Goal: Task Accomplishment & Management: Manage account settings

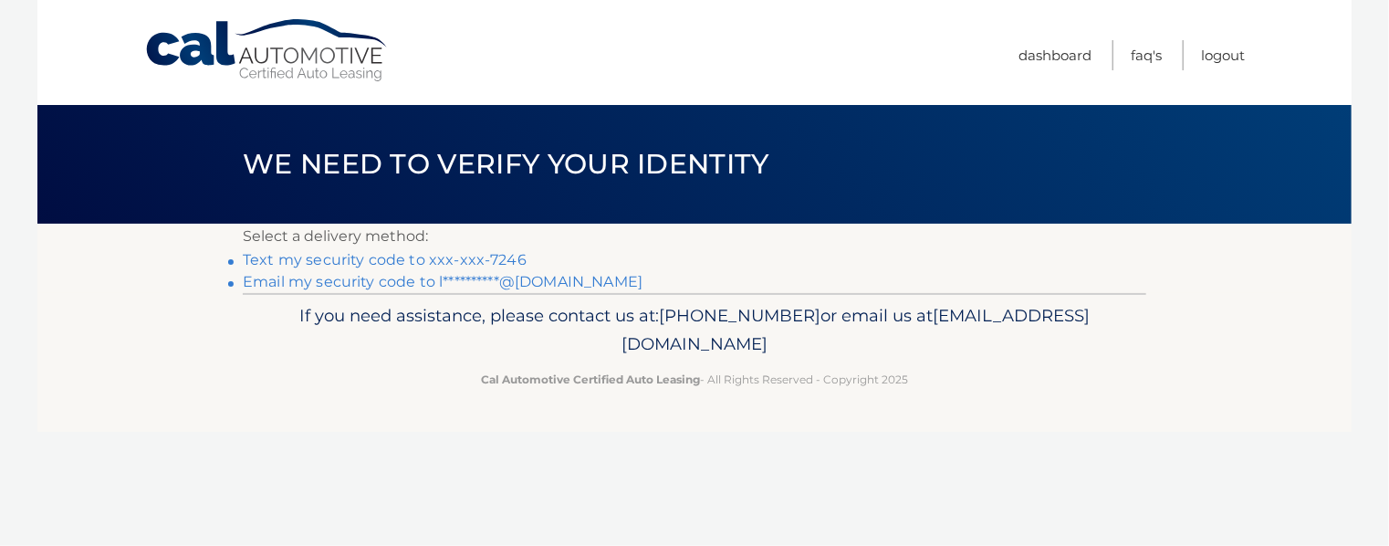
click at [394, 255] on link "Text my security code to xxx-xxx-7246" at bounding box center [385, 259] width 284 height 17
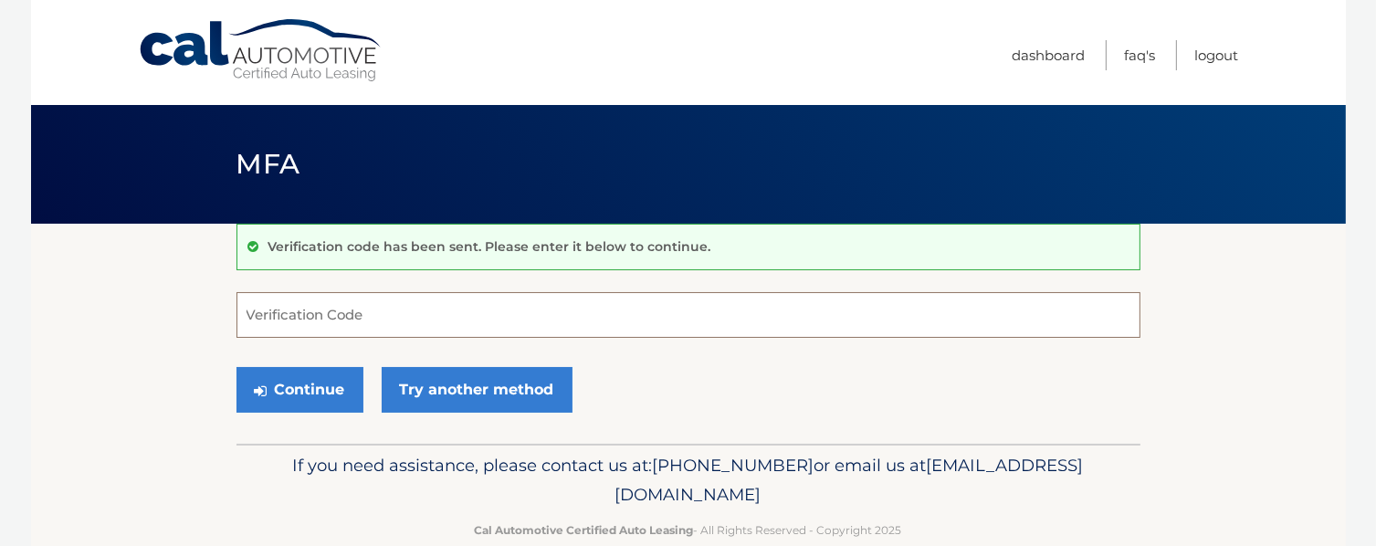
click at [351, 315] on input "Verification Code" at bounding box center [688, 315] width 904 height 46
type input "856167"
click at [236, 367] on button "Continue" at bounding box center [299, 390] width 127 height 46
click at [307, 398] on button "Continue" at bounding box center [299, 390] width 127 height 46
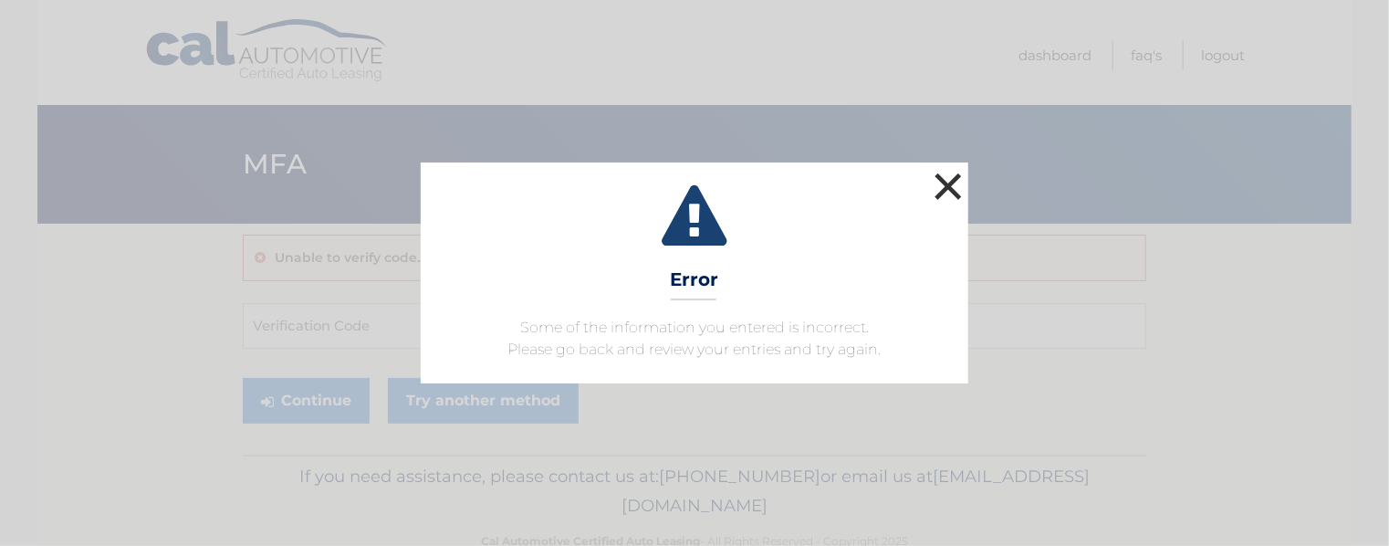
click at [940, 178] on button "×" at bounding box center [948, 186] width 37 height 37
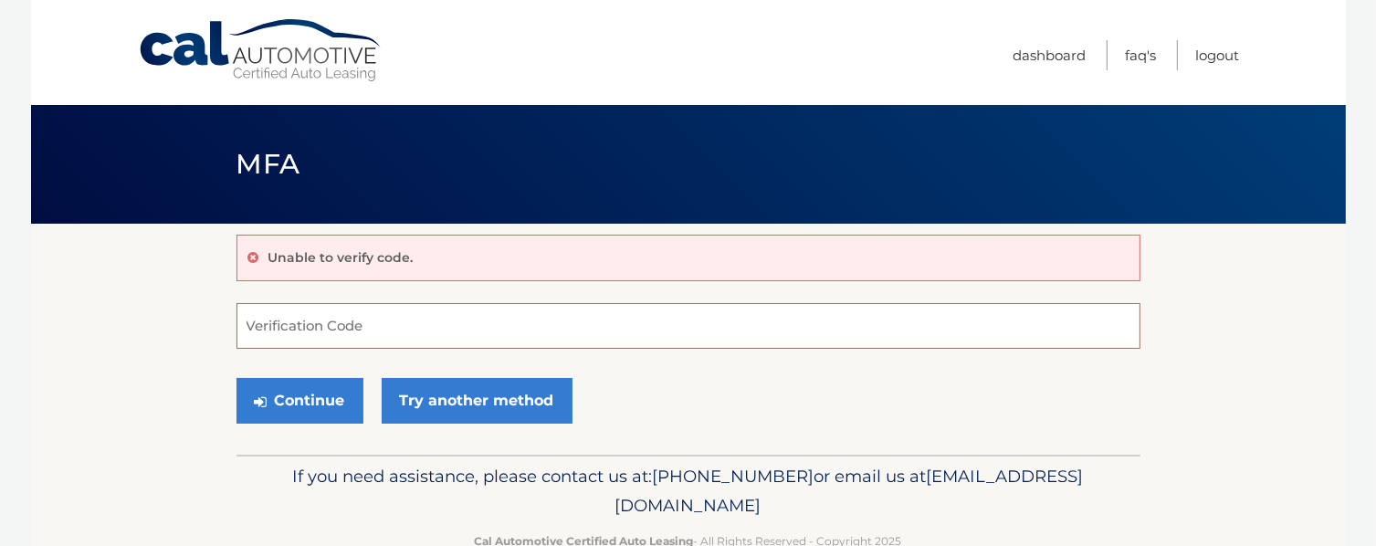
click at [354, 323] on input "Verification Code" at bounding box center [688, 326] width 904 height 46
type input "856167"
click at [307, 410] on button "Continue" at bounding box center [299, 401] width 127 height 46
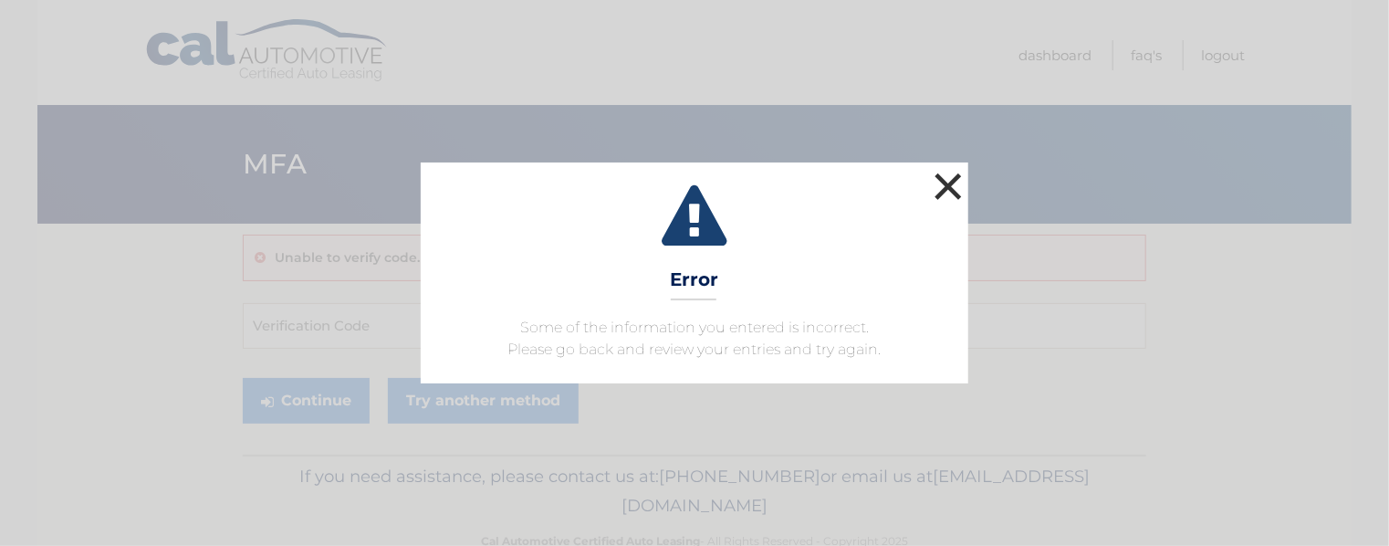
click at [957, 183] on button "×" at bounding box center [948, 186] width 37 height 37
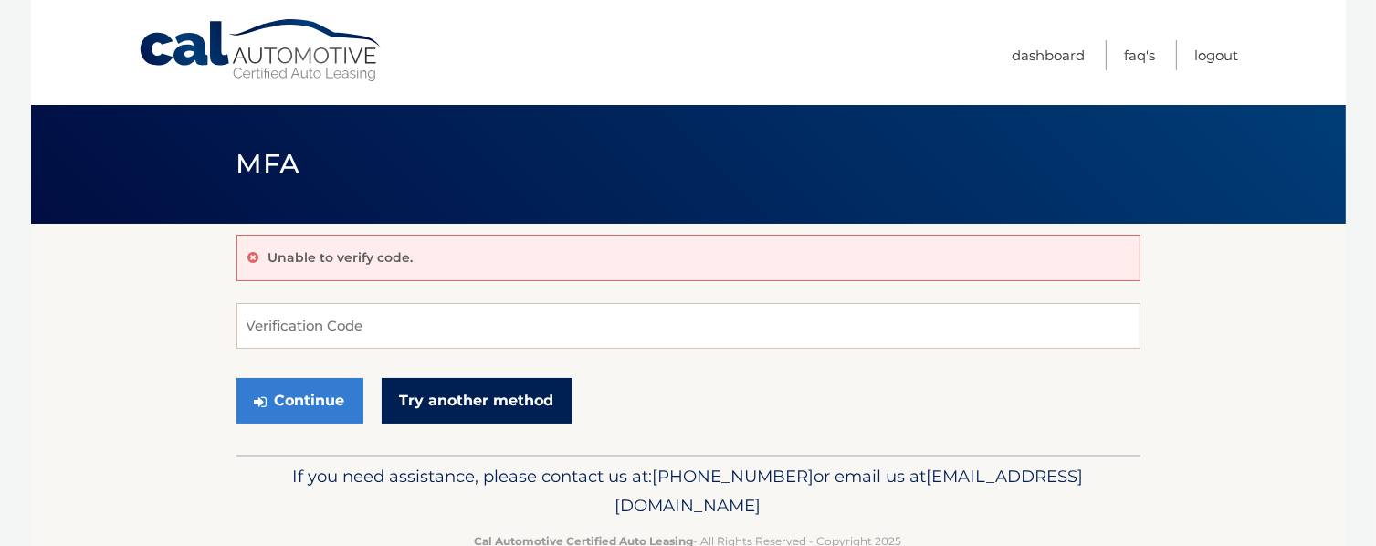
click at [518, 402] on link "Try another method" at bounding box center [477, 401] width 191 height 46
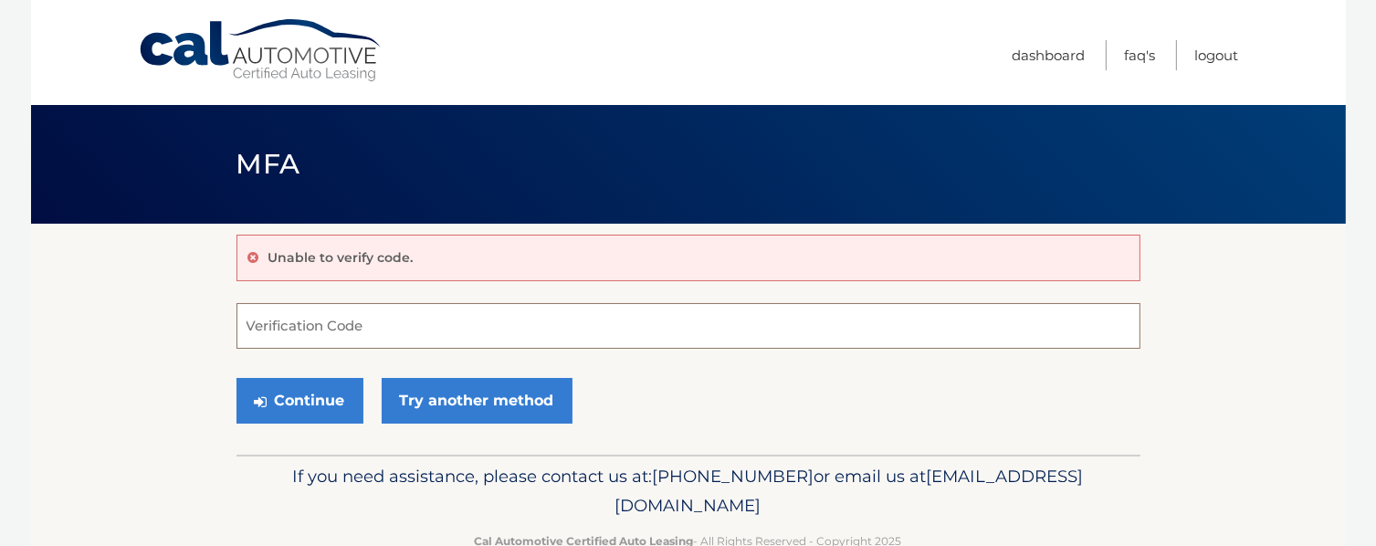
click at [358, 317] on input "Verification Code" at bounding box center [688, 326] width 904 height 46
type input "063208"
click at [236, 378] on button "Continue" at bounding box center [299, 401] width 127 height 46
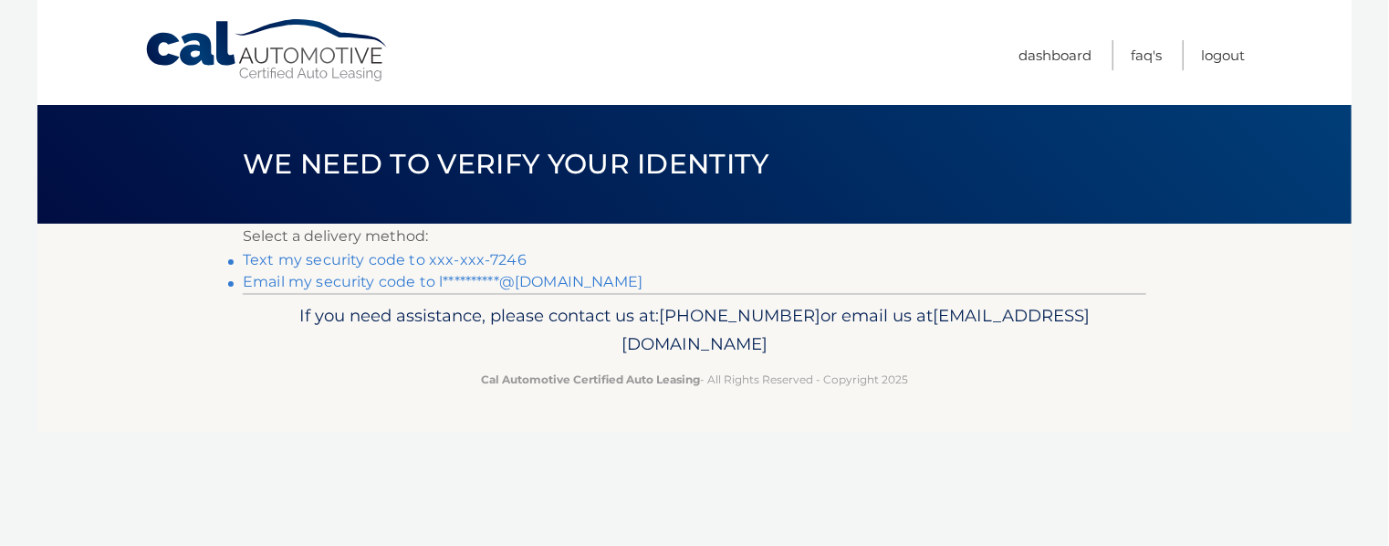
click at [493, 259] on link "Text my security code to xxx-xxx-7246" at bounding box center [385, 259] width 284 height 17
